Goal: Task Accomplishment & Management: Complete application form

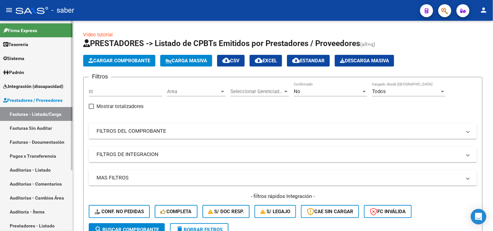
scroll to position [0, 0]
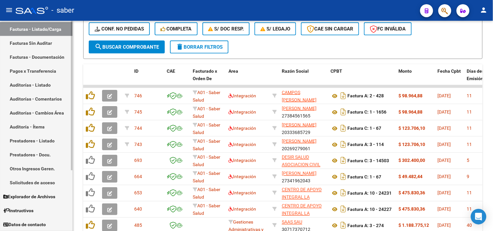
click at [26, 185] on link "Solicitudes de acceso" at bounding box center [36, 183] width 72 height 14
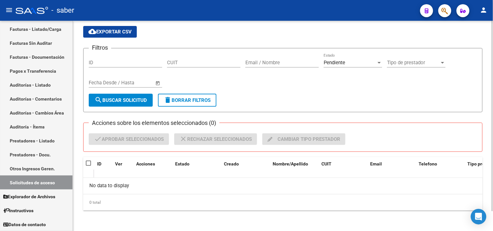
scroll to position [21, 0]
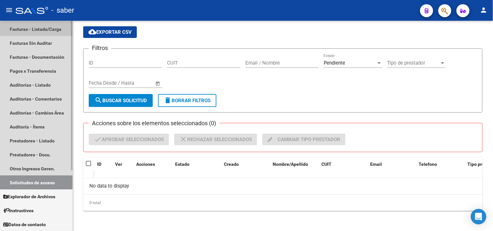
click at [37, 30] on link "Facturas - Listado/Carga" at bounding box center [36, 29] width 72 height 14
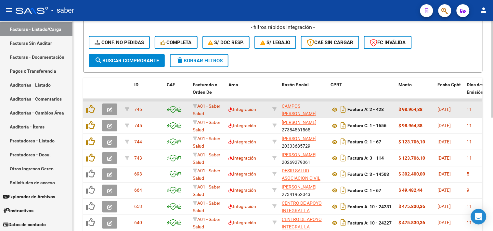
scroll to position [180, 0]
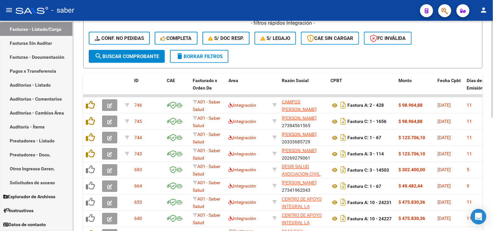
click at [214, 54] on span "delete Borrar Filtros" at bounding box center [199, 57] width 47 height 6
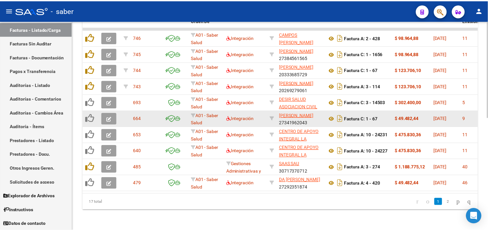
scroll to position [246, 0]
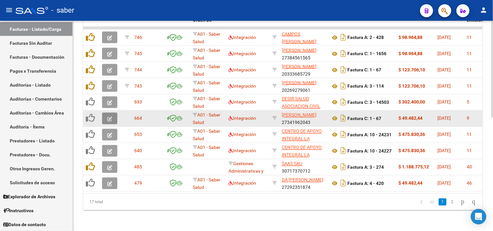
click at [109, 117] on icon "button" at bounding box center [109, 119] width 5 height 5
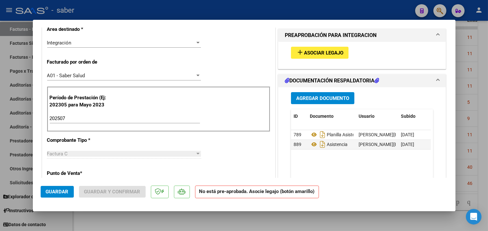
scroll to position [144, 0]
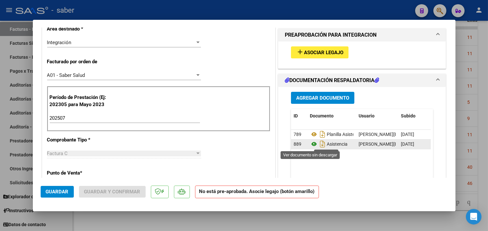
click at [310, 145] on icon at bounding box center [314, 144] width 8 height 8
click at [326, 50] on span "Asociar Legajo" at bounding box center [323, 53] width 39 height 6
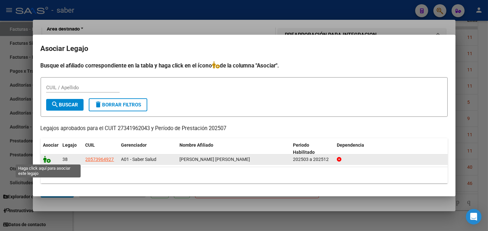
click at [50, 159] on icon at bounding box center [47, 159] width 8 height 7
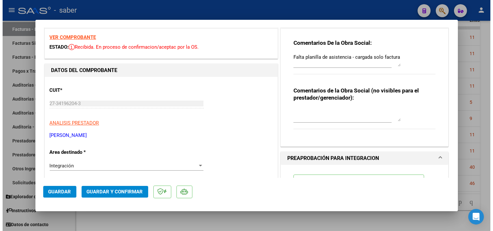
scroll to position [0, 0]
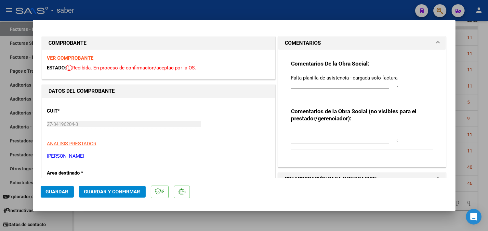
drag, startPoint x: 397, startPoint y: 77, endPoint x: 293, endPoint y: 77, distance: 103.6
click at [293, 77] on div "Comentarios De la Obra Social: Falta planilla de asistencia - cargada solo fact…" at bounding box center [362, 81] width 142 height 42
drag, startPoint x: 287, startPoint y: 77, endPoint x: 404, endPoint y: 81, distance: 117.4
click at [415, 78] on div "Comentarios De la Obra Social: Falta planilla de asistencia - cargada solo fact…" at bounding box center [362, 106] width 152 height 112
click at [341, 83] on textarea "Falta planilla de asistencia - cargada solo factura" at bounding box center [344, 80] width 107 height 13
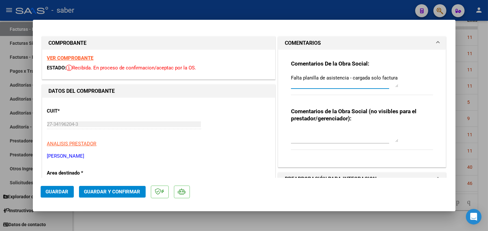
click at [345, 79] on textarea "Falta planilla de asistencia - cargada solo factura" at bounding box center [344, 80] width 107 height 13
drag, startPoint x: 345, startPoint y: 78, endPoint x: 276, endPoint y: 77, distance: 69.9
click at [278, 77] on div "Comentarios De la Obra Social: Falta planilla de asistencia - cargada solo fact…" at bounding box center [362, 109] width 168 height 118
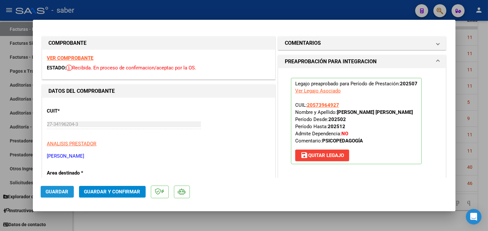
click at [63, 190] on span "Guardar" at bounding box center [57, 192] width 23 height 6
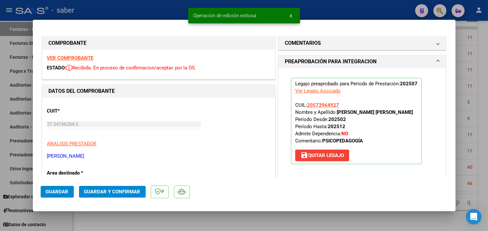
click at [463, 115] on div at bounding box center [244, 115] width 488 height 231
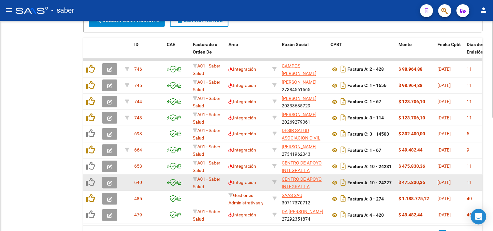
scroll to position [223, 0]
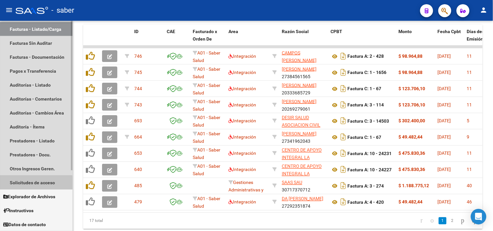
click at [27, 184] on link "Solicitudes de acceso" at bounding box center [36, 183] width 72 height 14
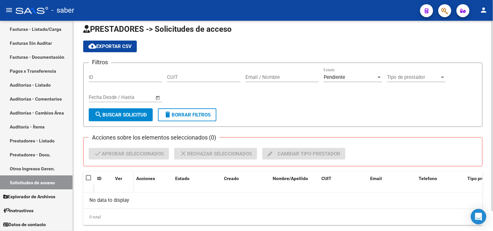
scroll to position [22, 0]
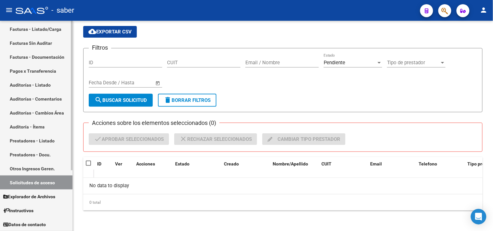
click at [30, 27] on link "Facturas - Listado/Carga" at bounding box center [36, 29] width 72 height 14
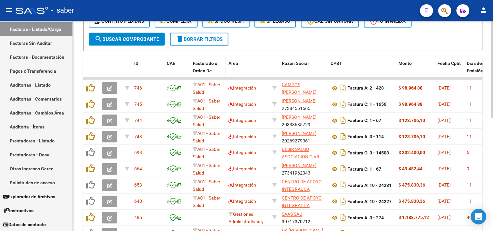
scroll to position [186, 0]
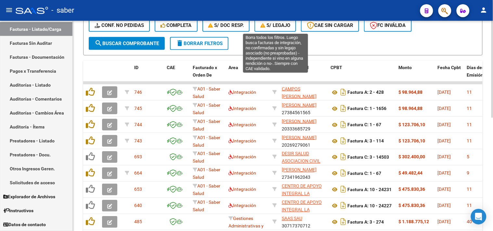
click at [277, 25] on span "S/ legajo" at bounding box center [275, 25] width 30 height 6
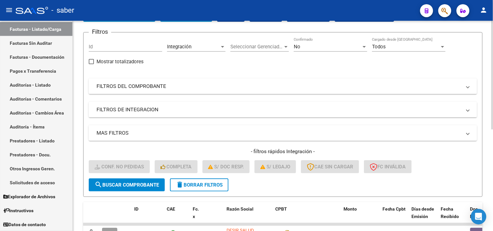
scroll to position [42, 0]
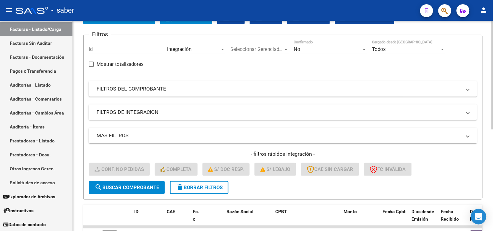
click at [196, 183] on button "delete Borrar Filtros" at bounding box center [199, 187] width 58 height 13
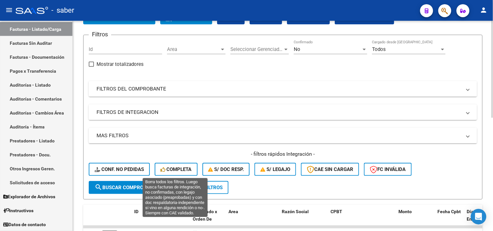
click at [185, 167] on span "Completa" at bounding box center [176, 170] width 31 height 6
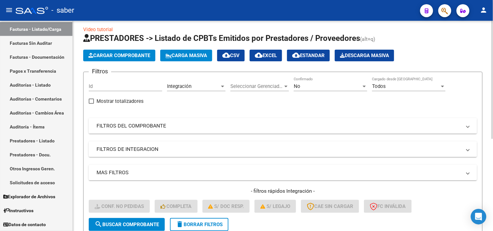
scroll to position [0, 0]
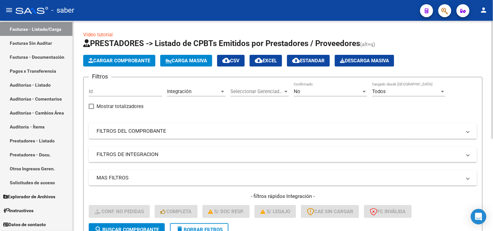
click at [379, 63] on span "Descarga Masiva" at bounding box center [364, 61] width 49 height 6
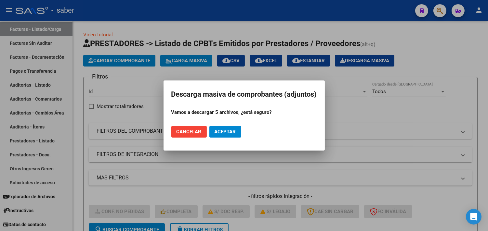
click at [227, 132] on span "Aceptar" at bounding box center [224, 132] width 21 height 6
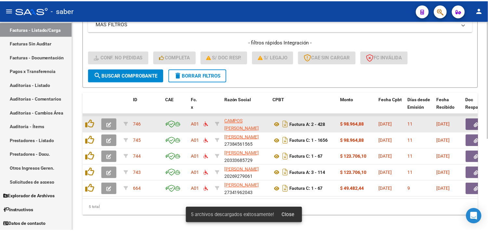
scroll to position [164, 0]
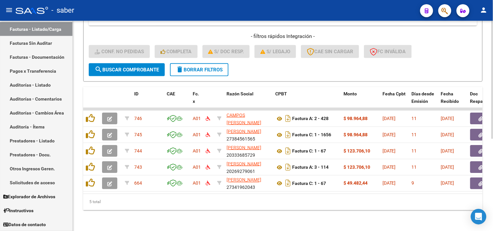
click at [163, 218] on div "Video tutorial PRESTADORES -> Listado de CPBTs Emitidos por Prestadores / Prove…" at bounding box center [283, 46] width 420 height 371
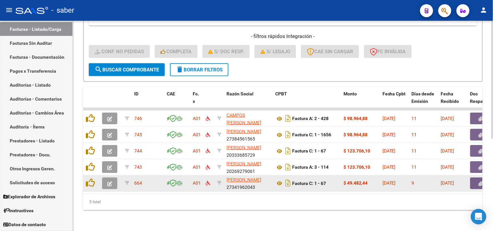
click at [111, 182] on icon "button" at bounding box center [109, 184] width 5 height 5
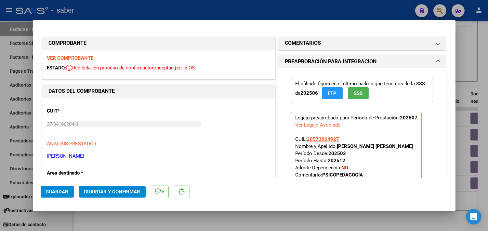
click at [73, 56] on strong "VER COMPROBANTE" at bounding box center [70, 58] width 46 height 6
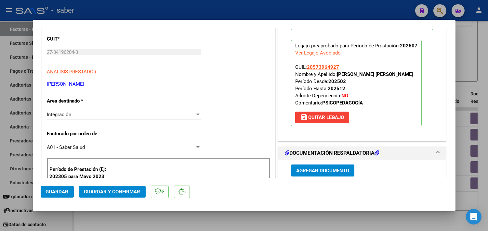
scroll to position [144, 0]
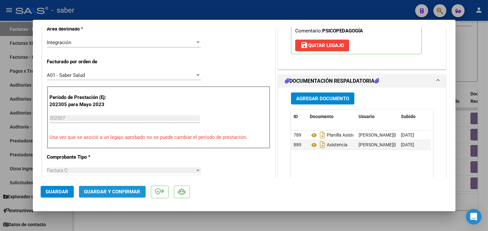
click at [115, 192] on span "Guardar y Confirmar" at bounding box center [112, 192] width 56 height 6
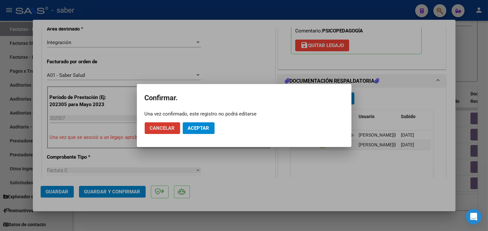
click at [200, 126] on span "Aceptar" at bounding box center [198, 128] width 21 height 6
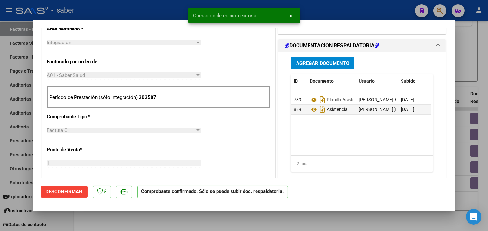
click at [464, 141] on div at bounding box center [244, 115] width 488 height 231
type input "$ 0,00"
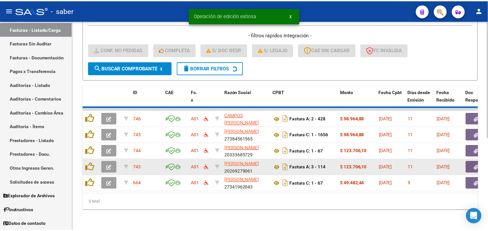
scroll to position [148, 0]
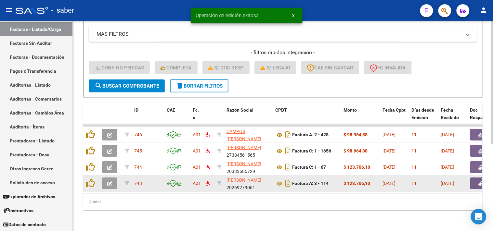
click at [111, 182] on icon "button" at bounding box center [109, 184] width 5 height 5
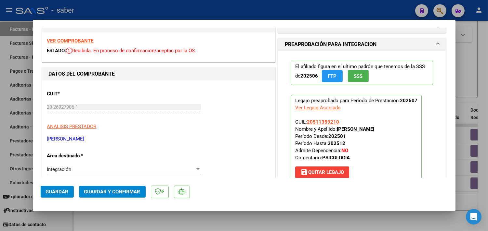
scroll to position [0, 0]
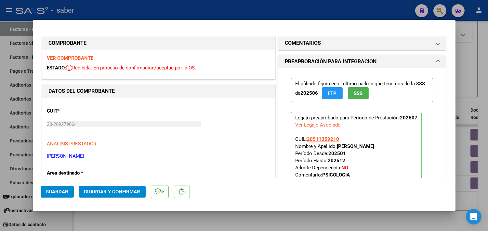
click at [71, 57] on strong "VER COMPROBANTE" at bounding box center [70, 58] width 46 height 6
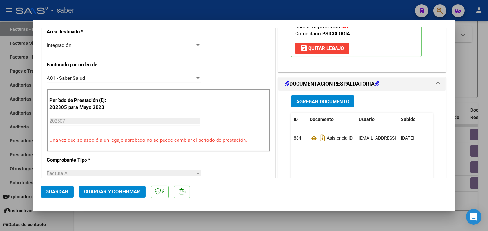
scroll to position [144, 0]
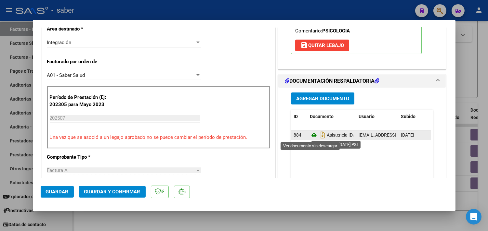
click at [310, 135] on icon at bounding box center [314, 136] width 8 height 8
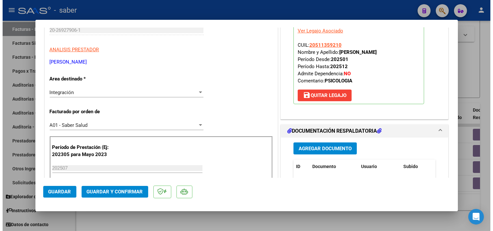
scroll to position [36, 0]
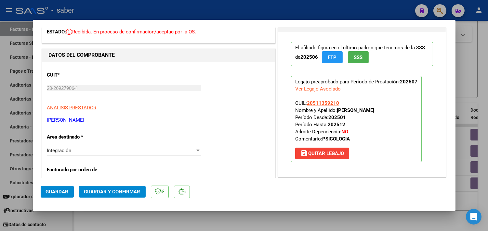
click at [122, 192] on span "Guardar y Confirmar" at bounding box center [112, 192] width 56 height 6
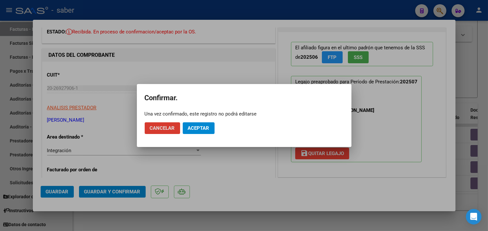
click at [199, 130] on span "Aceptar" at bounding box center [198, 128] width 21 height 6
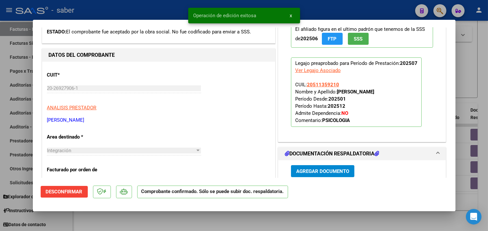
click at [471, 105] on div at bounding box center [244, 115] width 488 height 231
type input "$ 0,00"
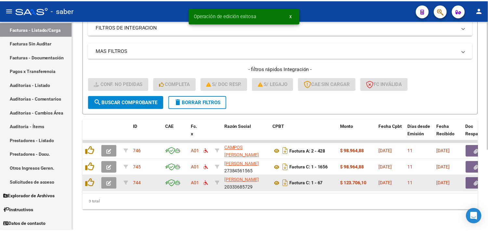
scroll to position [132, 0]
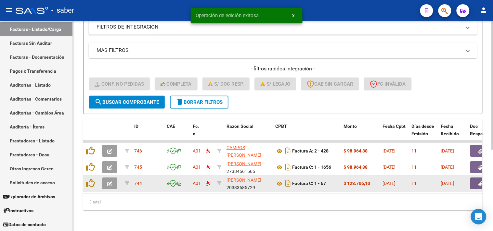
click at [109, 182] on icon "button" at bounding box center [109, 184] width 5 height 5
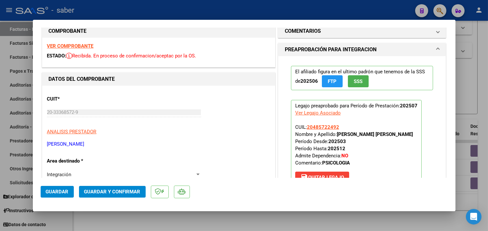
scroll to position [0, 0]
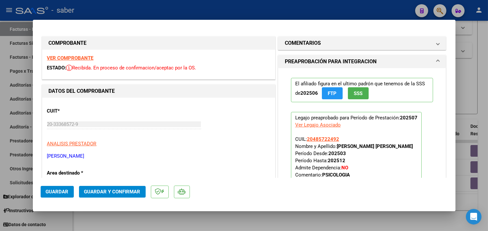
click at [79, 57] on strong "VER COMPROBANTE" at bounding box center [70, 58] width 46 height 6
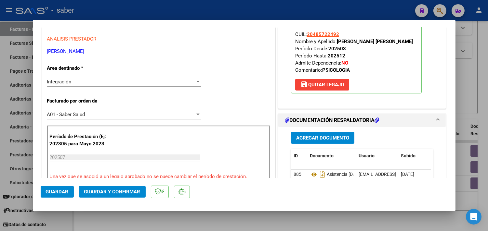
scroll to position [108, 0]
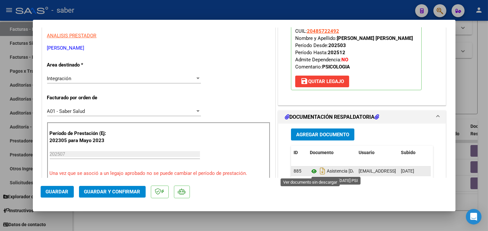
click at [310, 171] on icon at bounding box center [314, 172] width 8 height 8
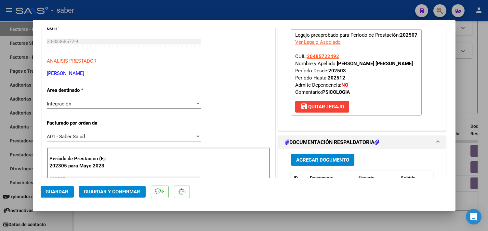
scroll to position [72, 0]
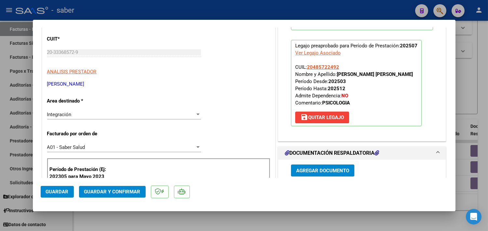
click at [114, 195] on span "Guardar y Confirmar" at bounding box center [112, 192] width 56 height 6
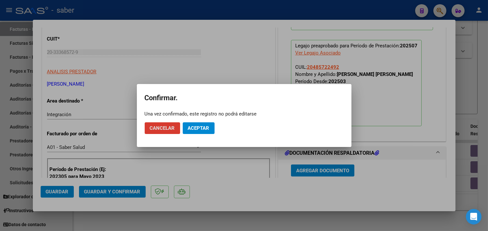
click at [203, 129] on span "Aceptar" at bounding box center [198, 128] width 21 height 6
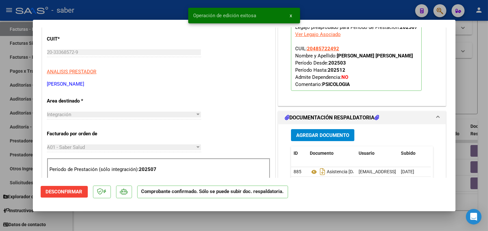
click at [470, 96] on div at bounding box center [244, 115] width 488 height 231
type input "$ 0,00"
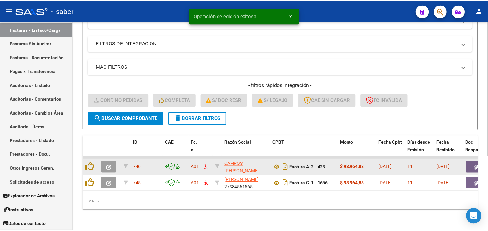
scroll to position [116, 0]
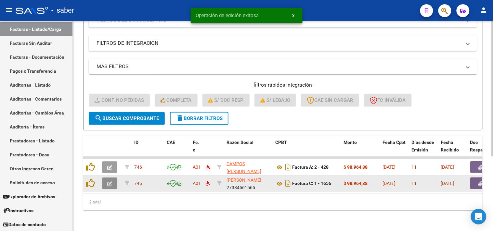
click at [108, 182] on icon "button" at bounding box center [109, 184] width 5 height 5
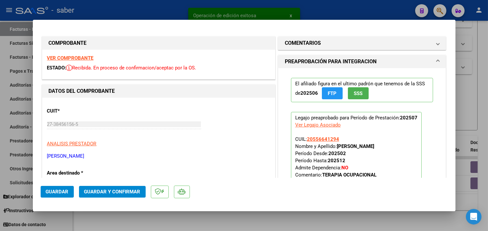
click at [78, 56] on strong "VER COMPROBANTE" at bounding box center [70, 58] width 46 height 6
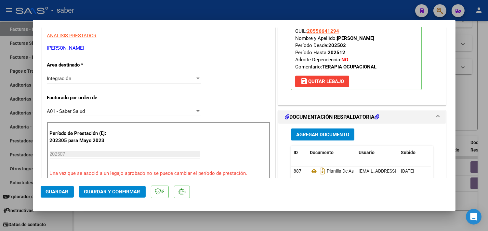
scroll to position [144, 0]
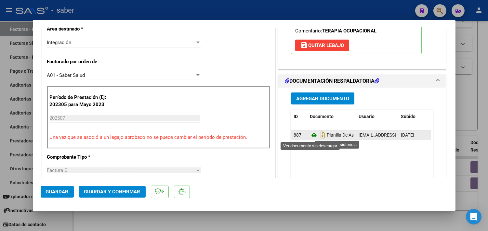
click at [311, 135] on icon at bounding box center [314, 136] width 8 height 8
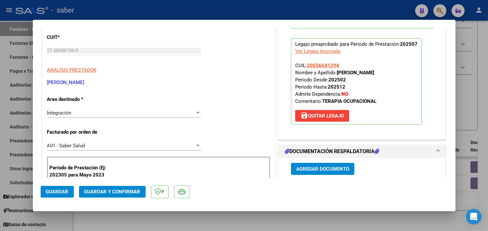
scroll to position [72, 0]
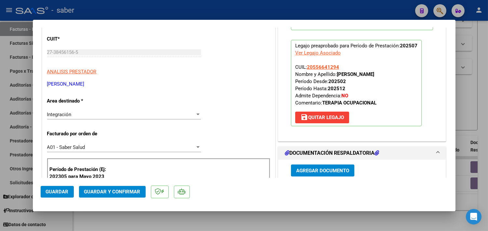
click at [119, 192] on span "Guardar y Confirmar" at bounding box center [112, 192] width 56 height 6
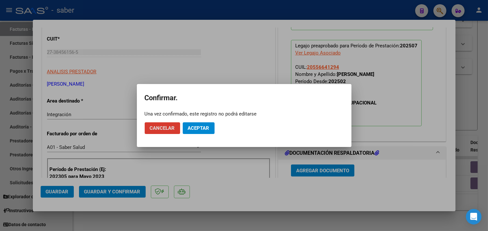
click at [203, 125] on span "Aceptar" at bounding box center [198, 128] width 21 height 6
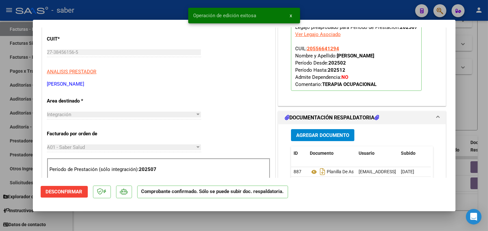
click at [471, 99] on div at bounding box center [244, 115] width 488 height 231
type input "$ 0,00"
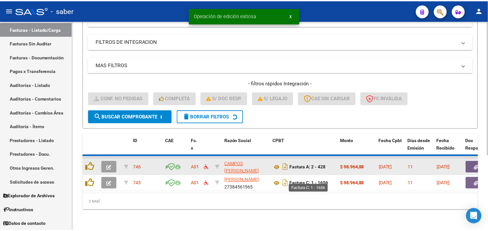
scroll to position [100, 0]
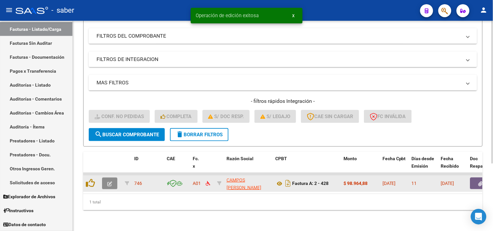
click at [108, 178] on button "button" at bounding box center [109, 184] width 15 height 12
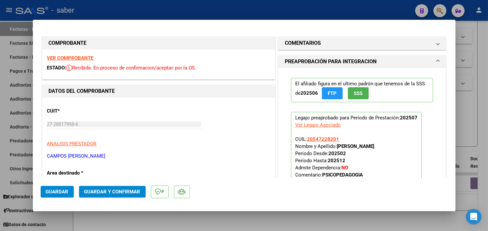
click at [82, 58] on strong "VER COMPROBANTE" at bounding box center [70, 58] width 46 height 6
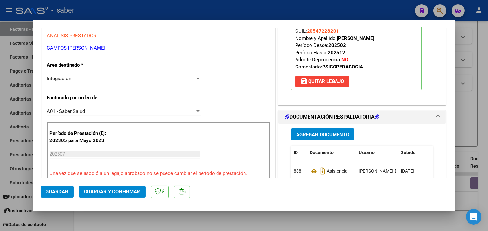
scroll to position [144, 0]
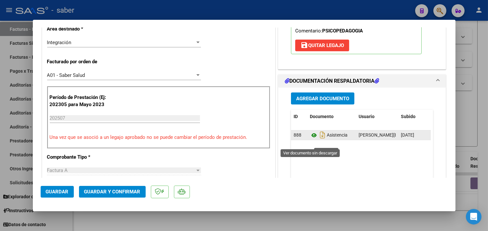
click at [311, 139] on icon at bounding box center [314, 136] width 8 height 8
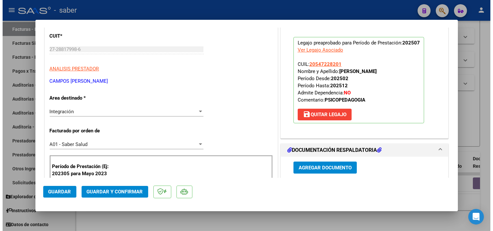
scroll to position [36, 0]
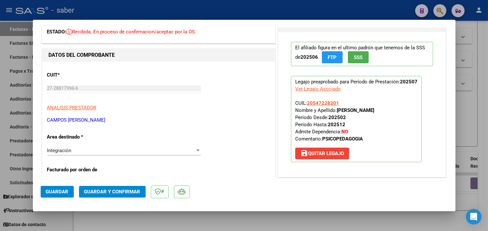
click at [116, 189] on span "Guardar y Confirmar" at bounding box center [112, 192] width 56 height 6
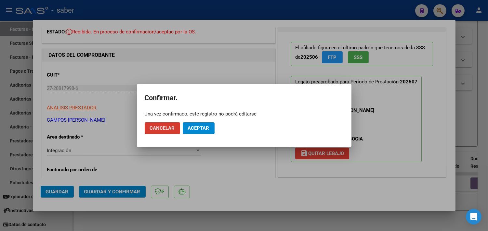
click at [201, 125] on button "Aceptar" at bounding box center [199, 128] width 32 height 12
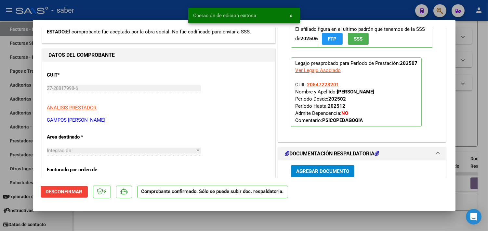
click at [458, 110] on div at bounding box center [244, 115] width 488 height 231
type input "$ 0,00"
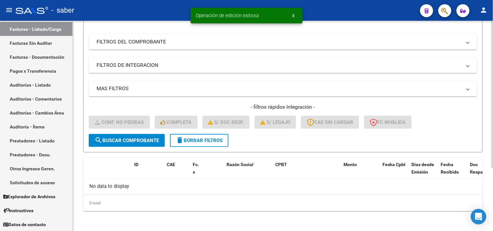
scroll to position [89, 0]
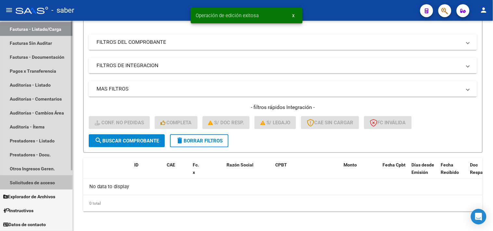
click at [37, 181] on link "Solicitudes de acceso" at bounding box center [36, 183] width 72 height 14
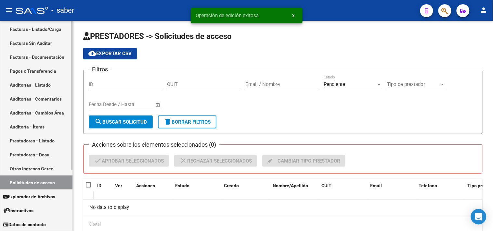
click at [44, 32] on link "Facturas - Listado/Carga" at bounding box center [36, 29] width 72 height 14
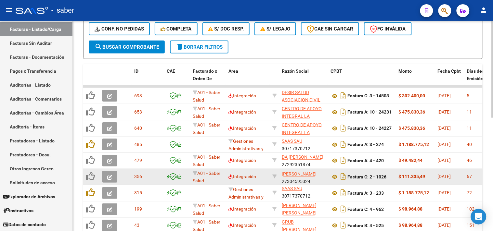
scroll to position [8, 0]
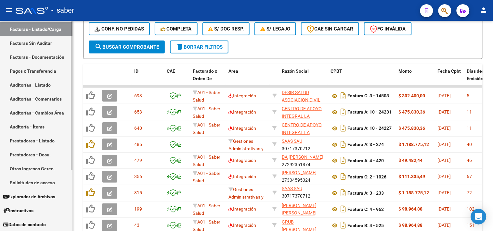
click at [42, 27] on link "Facturas - Listado/Carga" at bounding box center [36, 29] width 72 height 14
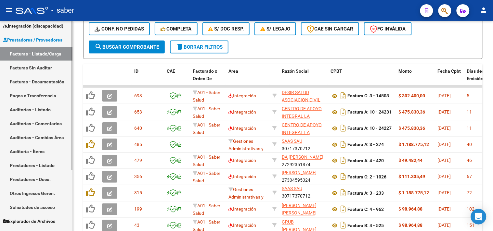
scroll to position [49, 0]
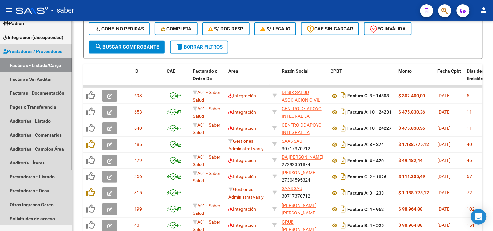
drag, startPoint x: 35, startPoint y: 53, endPoint x: 38, endPoint y: 45, distance: 7.7
click at [36, 53] on span "Prestadores / Proveedores" at bounding box center [32, 51] width 59 height 7
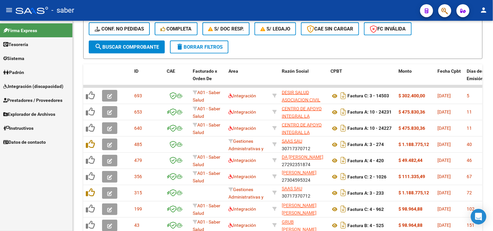
scroll to position [0, 0]
click at [36, 88] on span "Integración (discapacidad)" at bounding box center [33, 86] width 60 height 7
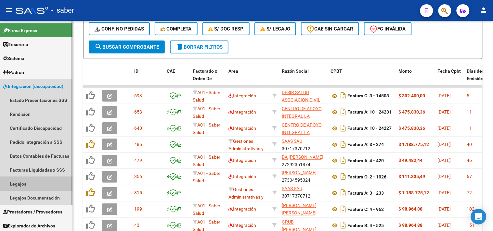
click at [25, 184] on link "Legajos" at bounding box center [36, 184] width 72 height 14
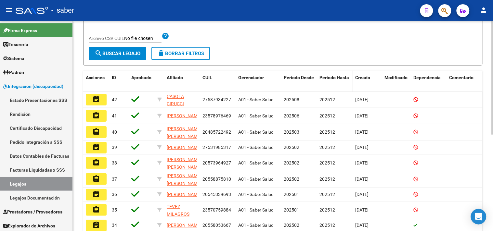
scroll to position [70, 0]
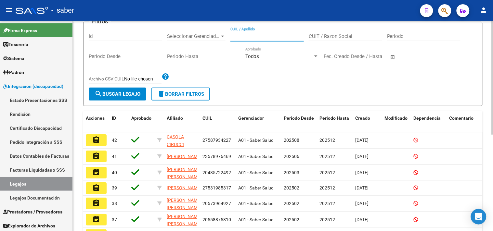
click at [283, 34] on input "CUIL / Apellido" at bounding box center [266, 36] width 73 height 6
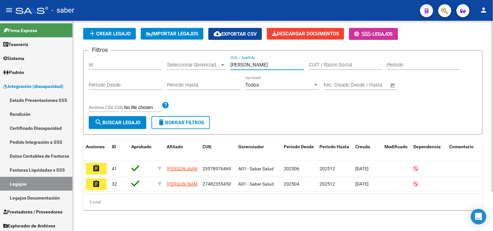
scroll to position [48, 0]
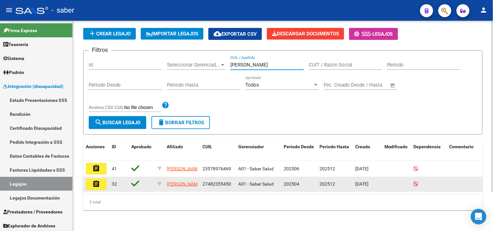
type input "[PERSON_NAME]"
click at [94, 180] on mat-icon "assignment" at bounding box center [96, 184] width 8 height 8
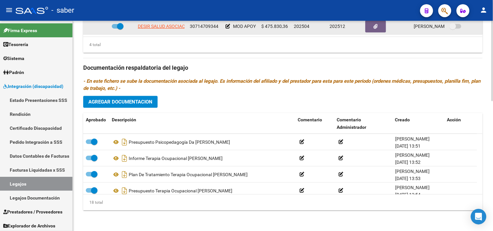
scroll to position [161, 0]
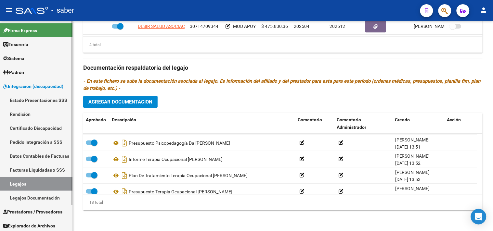
click at [21, 207] on link "Prestadores / Proveedores" at bounding box center [36, 212] width 72 height 14
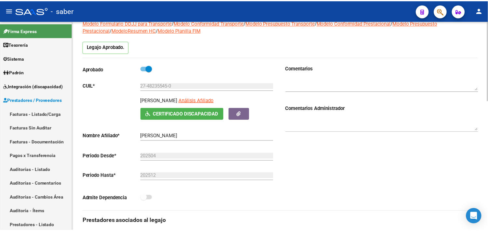
scroll to position [0, 0]
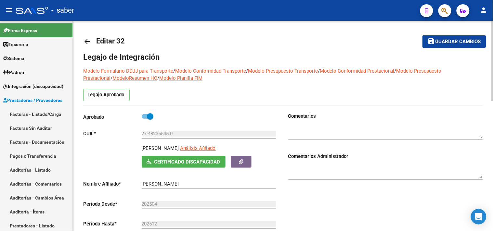
click at [319, 134] on textarea at bounding box center [385, 131] width 195 height 13
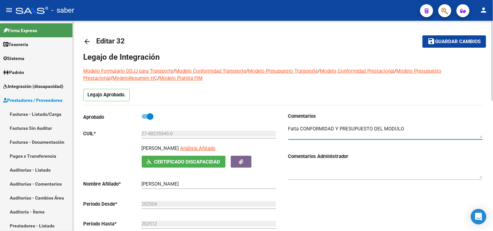
type textarea "Falta CONFORMIDAD Y PRESUPUESTO DEL MODULO"
click at [465, 43] on span "Guardar cambios" at bounding box center [457, 42] width 45 height 6
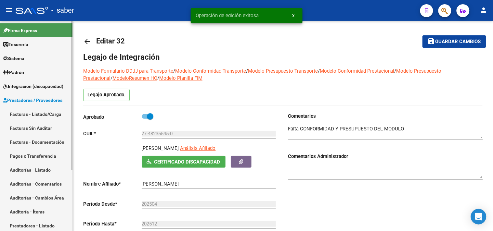
click at [31, 85] on span "Integración (discapacidad)" at bounding box center [33, 86] width 60 height 7
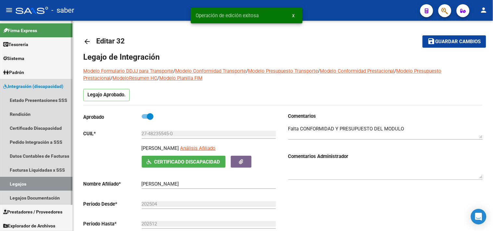
click at [31, 85] on span "Integración (discapacidad)" at bounding box center [33, 86] width 60 height 7
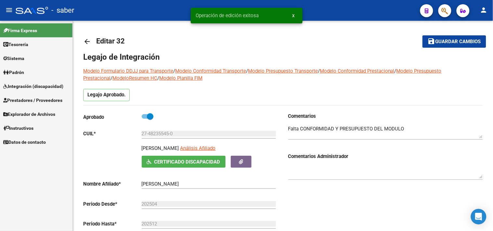
click at [25, 95] on link "Prestadores / Proveedores" at bounding box center [36, 100] width 72 height 14
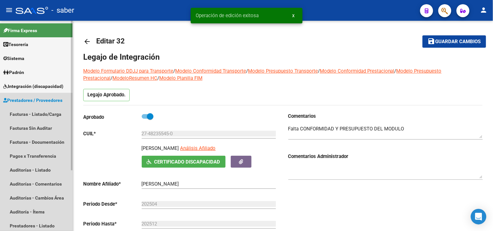
click at [29, 101] on span "Prestadores / Proveedores" at bounding box center [32, 100] width 59 height 7
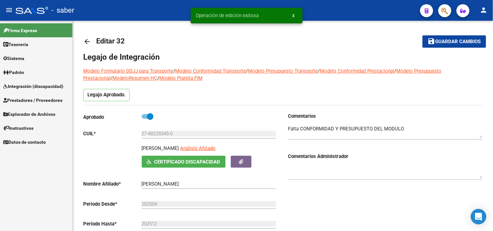
click at [30, 97] on span "Prestadores / Proveedores" at bounding box center [32, 100] width 59 height 7
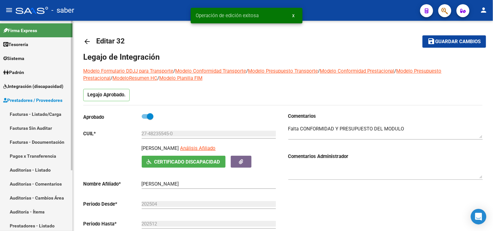
click at [34, 111] on link "Facturas - Listado/Carga" at bounding box center [36, 114] width 72 height 14
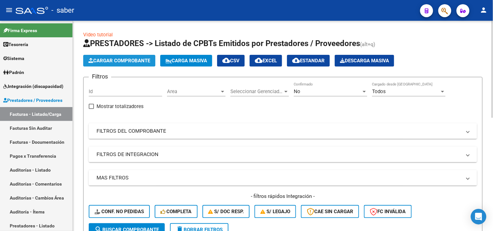
click at [124, 62] on span "Cargar Comprobante" at bounding box center [119, 61] width 62 height 6
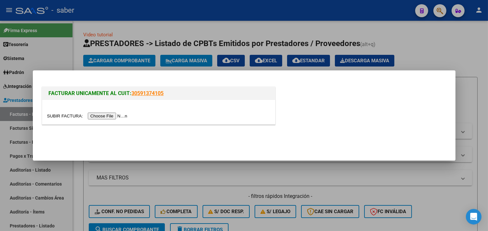
click at [111, 118] on input "file" at bounding box center [88, 116] width 82 height 7
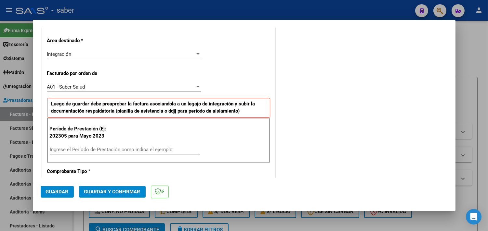
scroll to position [144, 0]
click at [96, 148] on input "Ingrese el Período de Prestación como indica el ejemplo" at bounding box center [125, 150] width 150 height 6
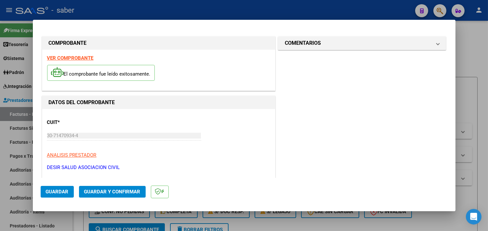
scroll to position [180, 0]
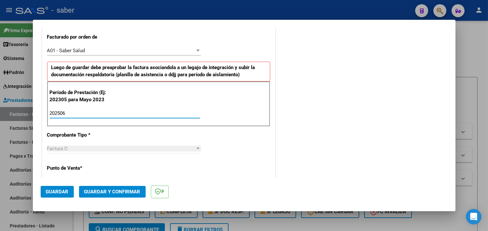
type input "202506"
click at [54, 189] on span "Guardar" at bounding box center [57, 192] width 23 height 6
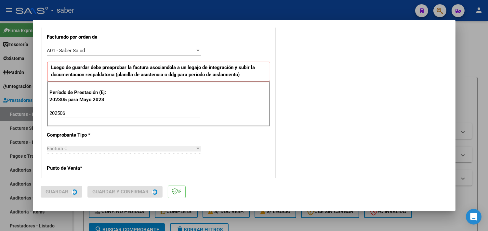
scroll to position [0, 0]
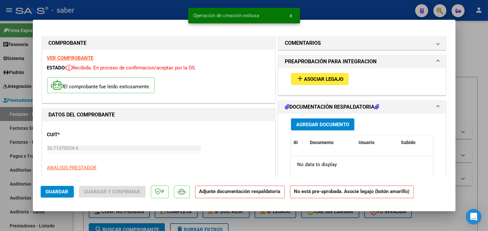
click at [323, 124] on span "Agregar Documento" at bounding box center [322, 125] width 53 height 6
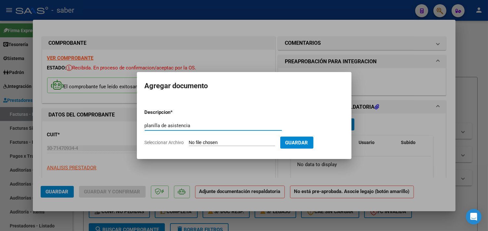
type input "planilla de asistencia"
click at [189, 140] on input "Seleccionar Archivo" at bounding box center [232, 143] width 86 height 6
type input "C:\fakepath\PA MIRANDA A 13942 202506.pdf"
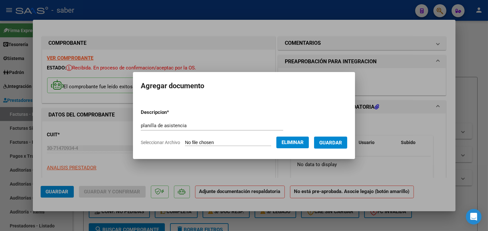
click at [341, 143] on span "Guardar" at bounding box center [330, 143] width 23 height 6
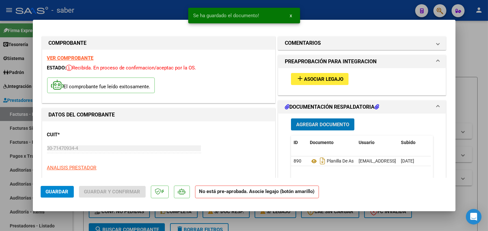
click at [330, 126] on span "Agregar Documento" at bounding box center [322, 125] width 53 height 6
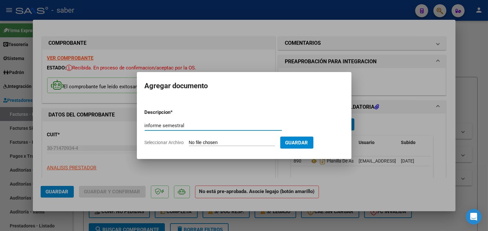
type input "informe semestral"
click at [189, 140] on input "Seleccionar Archivo" at bounding box center [232, 143] width 86 height 6
type input "C:\fakepath\INFORME [PERSON_NAME] A 13942 202506.pdf"
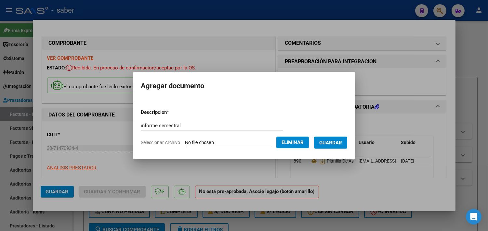
click at [339, 142] on span "Guardar" at bounding box center [330, 143] width 23 height 6
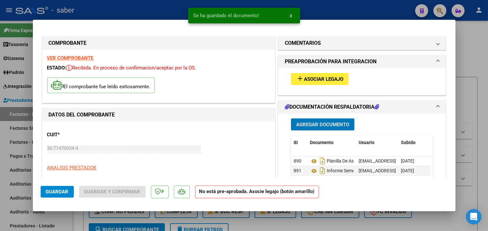
click at [326, 74] on button "add Asociar Legajo" at bounding box center [320, 79] width 58 height 12
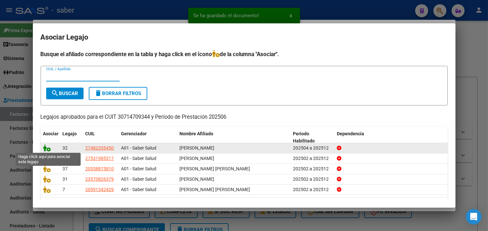
click at [47, 148] on icon at bounding box center [47, 148] width 8 height 7
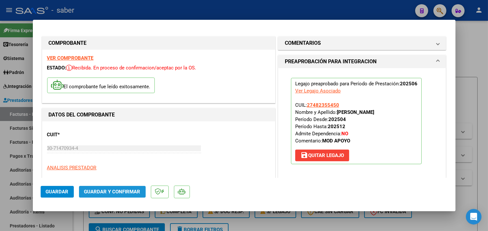
click at [118, 189] on button "Guardar y Confirmar" at bounding box center [112, 192] width 67 height 12
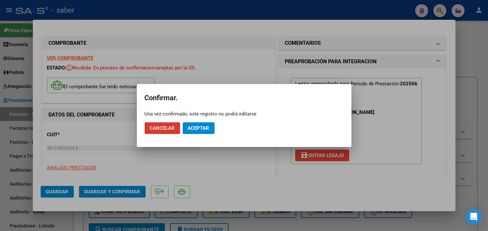
click at [200, 130] on span "Aceptar" at bounding box center [198, 128] width 21 height 6
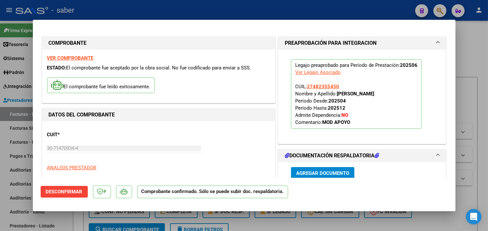
click at [465, 162] on div at bounding box center [244, 115] width 488 height 231
type input "$ 0,00"
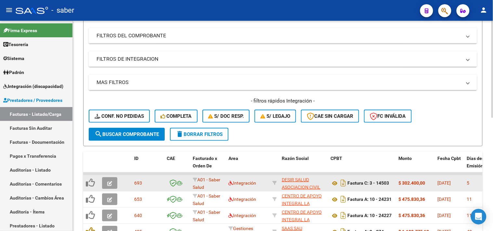
scroll to position [108, 0]
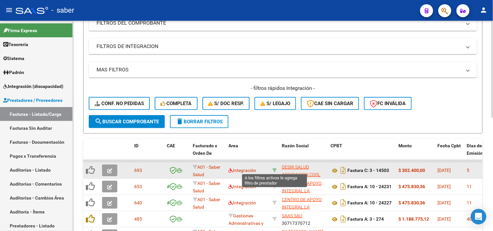
click at [275, 170] on icon at bounding box center [274, 170] width 5 height 5
type input "30714709344"
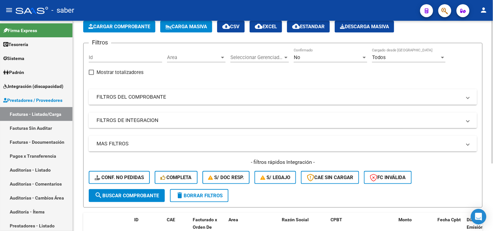
scroll to position [27, 0]
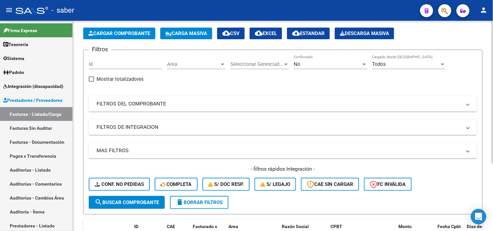
click at [326, 67] on div "No" at bounding box center [328, 64] width 68 height 6
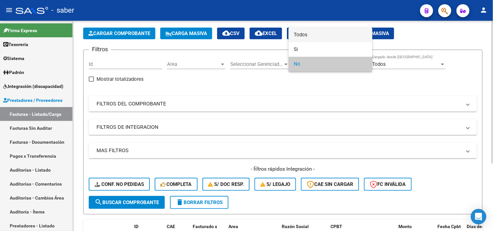
click at [307, 38] on span "Todos" at bounding box center [330, 35] width 73 height 15
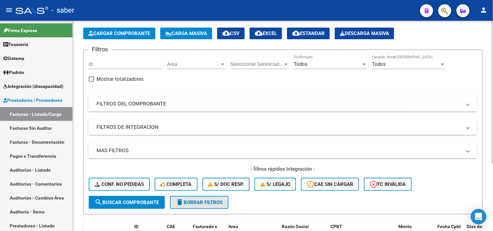
click at [215, 203] on span "delete Borrar Filtros" at bounding box center [199, 203] width 47 height 6
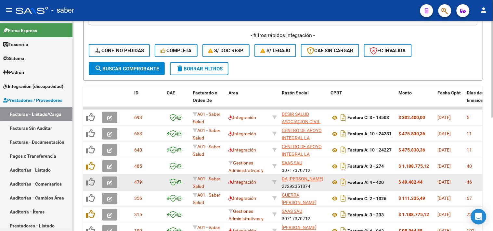
scroll to position [172, 0]
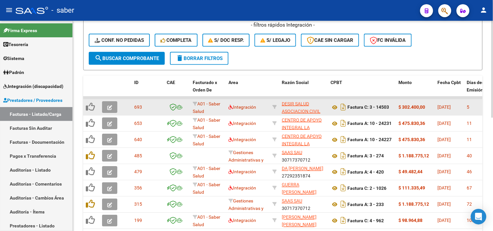
click at [277, 104] on datatable-body-cell at bounding box center [274, 107] width 9 height 16
click at [274, 106] on icon at bounding box center [274, 107] width 5 height 5
type input "30714709344"
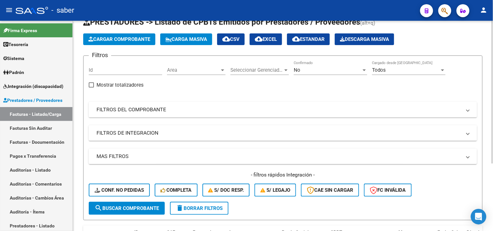
scroll to position [0, 0]
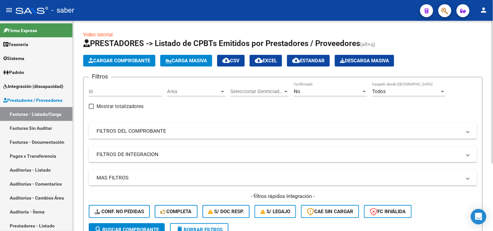
click at [312, 95] on div "No Confirmado" at bounding box center [330, 90] width 73 height 14
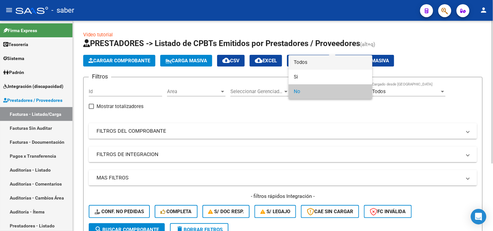
drag, startPoint x: 304, startPoint y: 63, endPoint x: 284, endPoint y: 78, distance: 25.1
click at [303, 64] on span "Todos" at bounding box center [330, 62] width 73 height 15
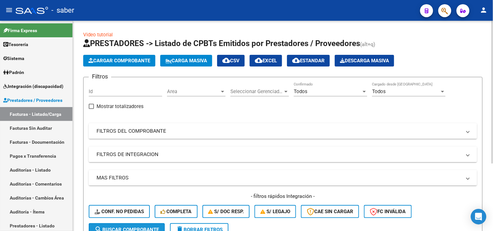
click at [140, 226] on button "search Buscar Comprobante" at bounding box center [127, 230] width 76 height 13
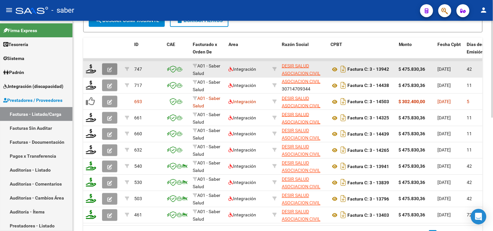
click at [114, 68] on button "button" at bounding box center [109, 69] width 15 height 12
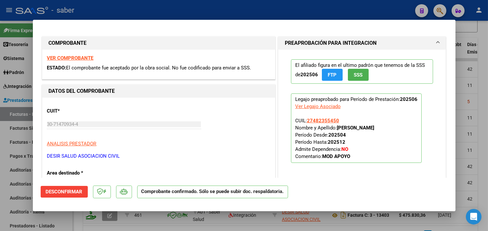
click at [475, 67] on div at bounding box center [244, 115] width 488 height 231
type input "$ 0,00"
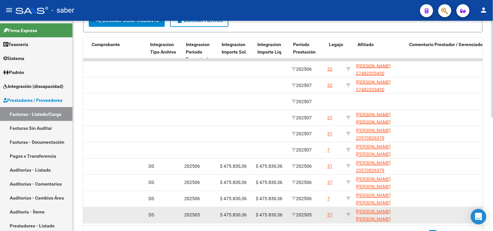
scroll to position [0, 728]
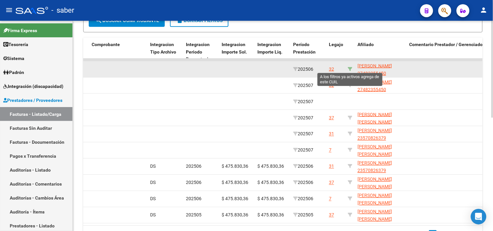
click at [351, 68] on icon at bounding box center [350, 69] width 5 height 5
type input "27482355450"
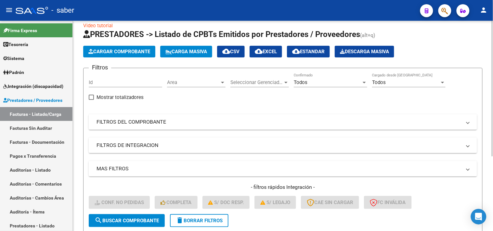
scroll to position [8, 0]
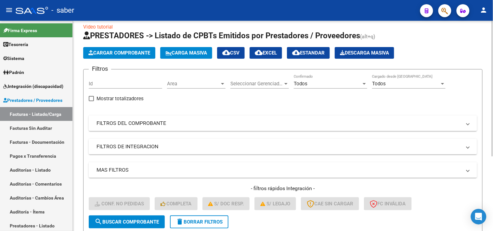
click at [265, 85] on span "Seleccionar Gerenciador" at bounding box center [256, 84] width 53 height 6
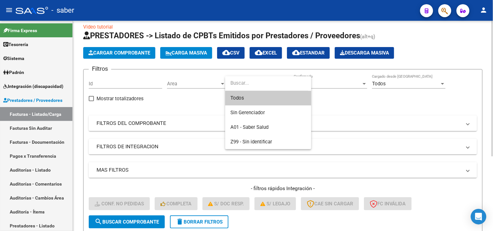
click at [265, 85] on input "dropdown search" at bounding box center [266, 83] width 83 height 15
click at [461, 97] on div at bounding box center [246, 115] width 493 height 231
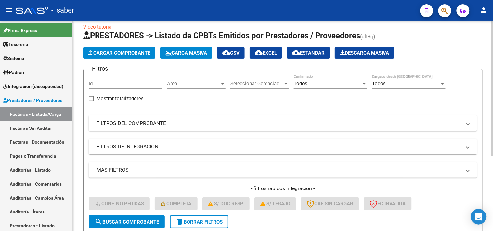
click at [412, 79] on div "Todos Cargado desde [GEOGRAPHIC_DATA]" at bounding box center [408, 82] width 73 height 14
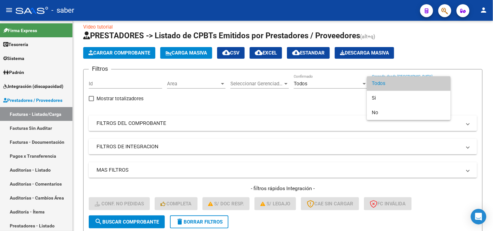
click at [301, 93] on div at bounding box center [246, 115] width 493 height 231
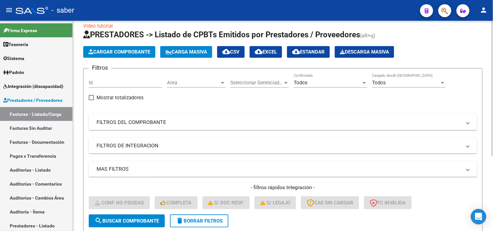
scroll to position [0, 0]
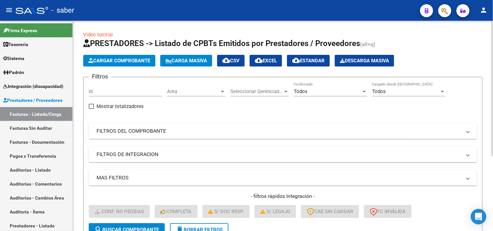
click at [168, 135] on mat-panel-title "FILTROS DEL COMPROBANTE" at bounding box center [278, 131] width 365 height 7
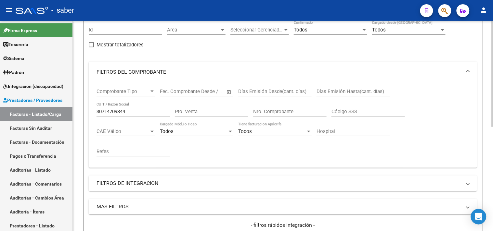
scroll to position [72, 0]
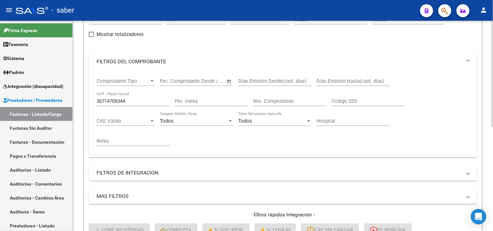
click at [133, 176] on mat-panel-title "FILTROS DE INTEGRACION" at bounding box center [278, 173] width 365 height 7
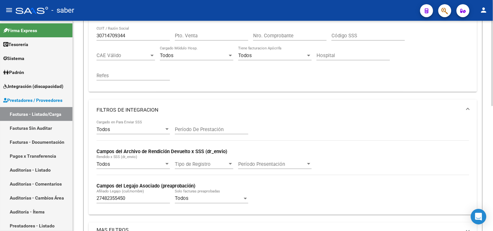
scroll to position [144, 0]
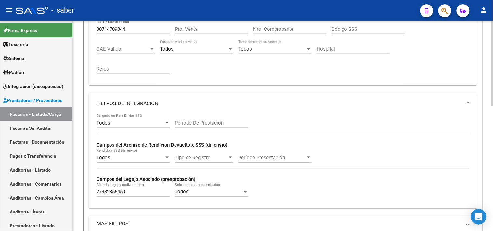
click at [209, 125] on input "Período De Prestación" at bounding box center [211, 123] width 73 height 6
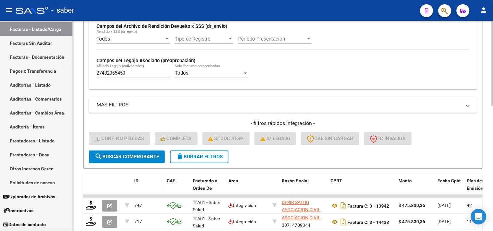
scroll to position [289, 0]
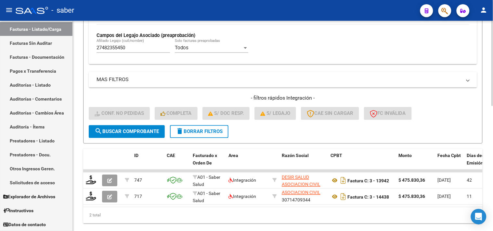
type input "202506"
click at [121, 130] on span "search Buscar Comprobante" at bounding box center [127, 132] width 64 height 6
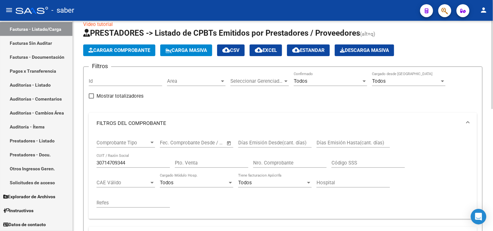
scroll to position [0, 0]
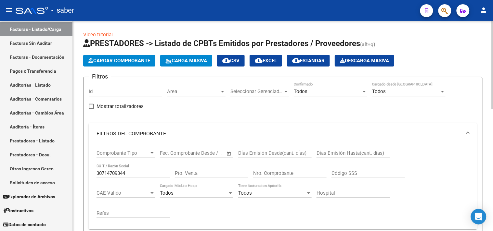
click at [385, 64] on button "Descarga Masiva" at bounding box center [364, 61] width 59 height 12
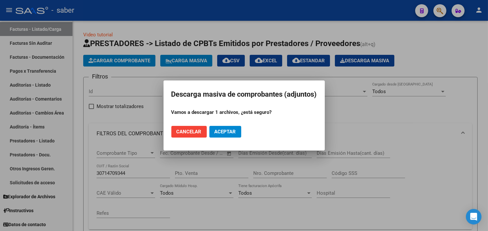
click at [227, 131] on span "Aceptar" at bounding box center [224, 132] width 21 height 6
